Goal: Information Seeking & Learning: Learn about a topic

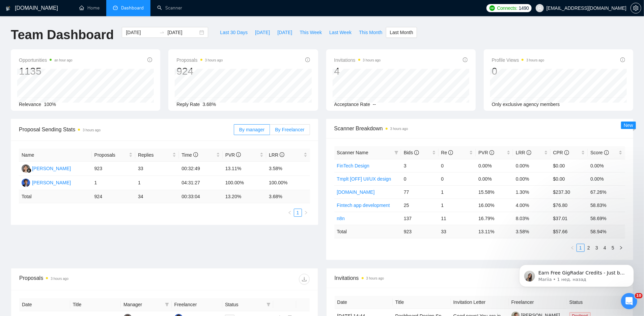
click at [304, 127] on span "By Freelancer" at bounding box center [289, 129] width 29 height 5
click at [270, 131] on input "By Freelancer" at bounding box center [270, 131] width 0 height 0
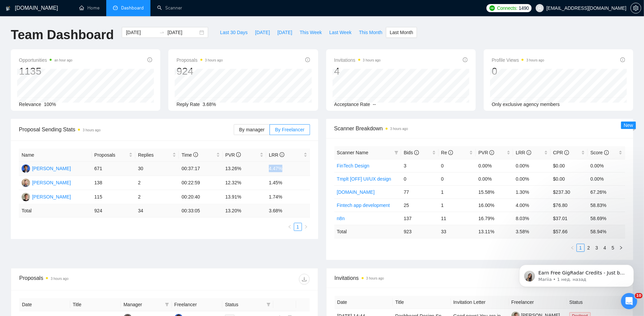
drag, startPoint x: 290, startPoint y: 169, endPoint x: 266, endPoint y: 167, distance: 23.7
click at [266, 168] on td "4.47%" at bounding box center [288, 169] width 44 height 14
copy td "4.47%"
drag, startPoint x: 224, startPoint y: 167, endPoint x: 243, endPoint y: 166, distance: 18.3
click at [243, 167] on td "13.26%" at bounding box center [245, 169] width 44 height 14
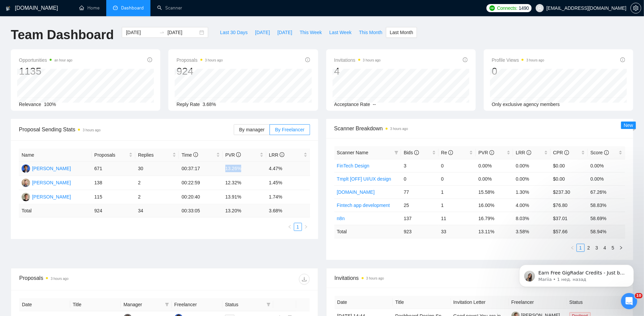
copy td "13.26%"
drag, startPoint x: 243, startPoint y: 183, endPoint x: 224, endPoint y: 183, distance: 18.9
click at [224, 183] on td "12.32%" at bounding box center [245, 183] width 44 height 14
copy td "12.32%"
drag, startPoint x: 268, startPoint y: 182, endPoint x: 290, endPoint y: 183, distance: 22.0
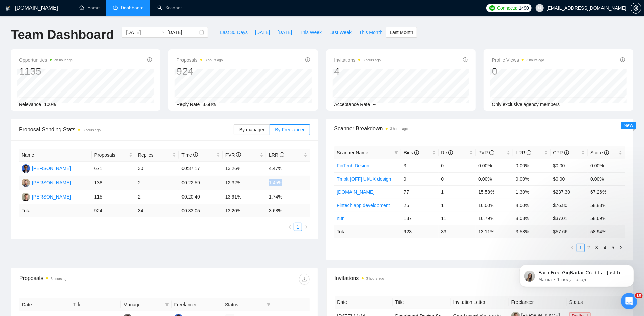
click at [290, 183] on td "1.45%" at bounding box center [288, 183] width 44 height 14
copy td "1.45%"
drag, startPoint x: 226, startPoint y: 200, endPoint x: 249, endPoint y: 200, distance: 23.0
click at [249, 200] on td "13.91%" at bounding box center [245, 197] width 44 height 14
drag, startPoint x: 246, startPoint y: 199, endPoint x: 225, endPoint y: 198, distance: 21.3
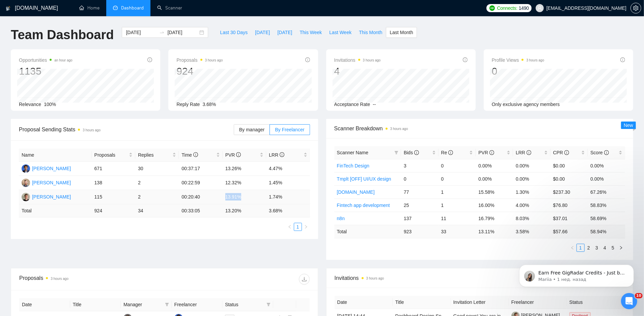
click at [225, 199] on td "13.91%" at bounding box center [245, 197] width 44 height 14
copy td "13.91%"
drag, startPoint x: 269, startPoint y: 195, endPoint x: 299, endPoint y: 195, distance: 30.7
click at [299, 195] on td "1.74%" at bounding box center [288, 197] width 44 height 14
copy td "1.74%"
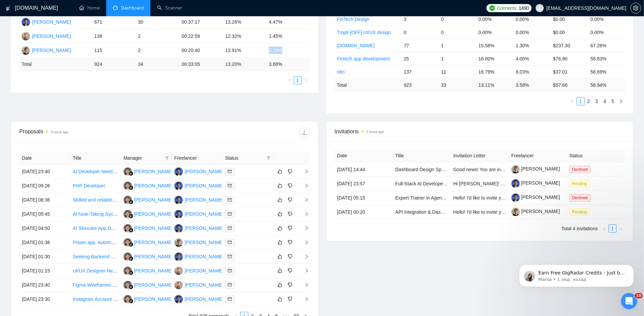
scroll to position [213, 0]
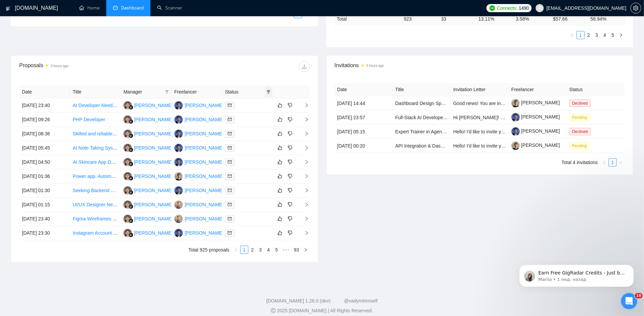
click at [267, 90] on icon "filter" at bounding box center [269, 92] width 4 height 4
click at [258, 104] on span "Chat" at bounding box center [252, 103] width 32 height 7
checkbox input "true"
click at [239, 71] on div "Proposals 3 hours ago" at bounding box center [164, 67] width 291 height 22
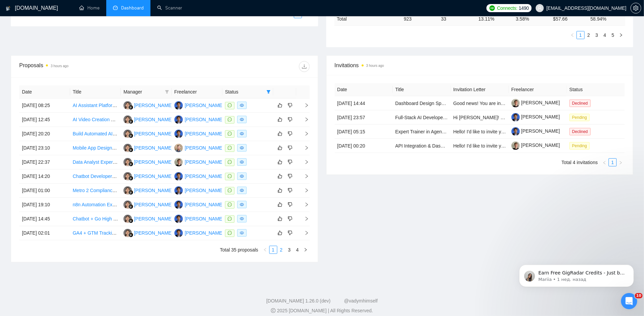
click at [283, 247] on link "2" at bounding box center [281, 249] width 7 height 7
click at [291, 248] on link "3" at bounding box center [289, 249] width 7 height 7
click at [299, 248] on link "4" at bounding box center [297, 249] width 7 height 7
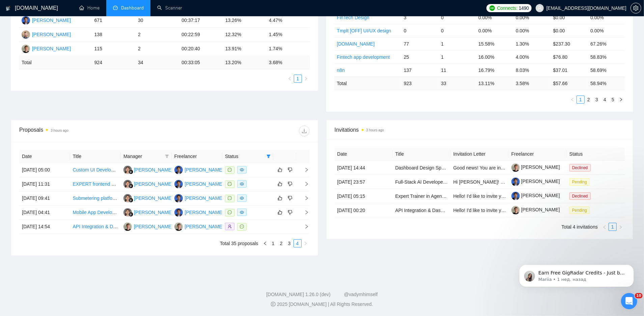
scroll to position [146, 0]
